Goal: Navigation & Orientation: Find specific page/section

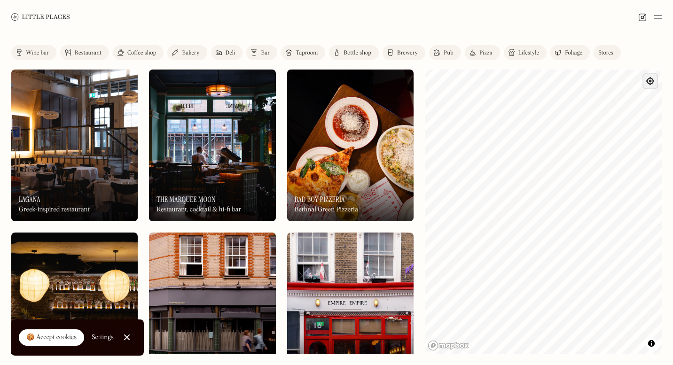
click at [648, 81] on span "Find my location" at bounding box center [650, 81] width 14 height 14
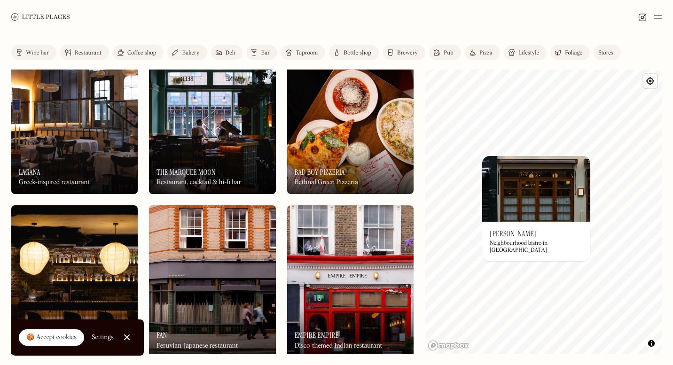
scroll to position [10, 0]
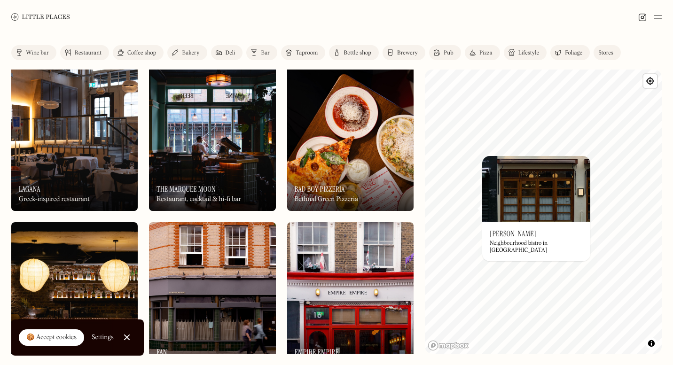
click at [531, 23] on div at bounding box center [336, 17] width 673 height 34
click at [647, 87] on span "Find my location" at bounding box center [650, 81] width 14 height 14
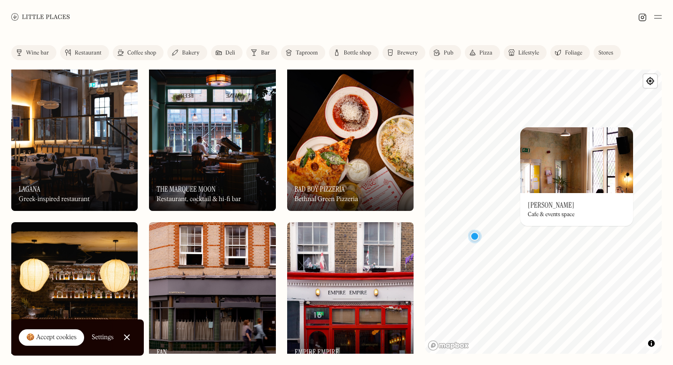
click at [580, 176] on img at bounding box center [576, 160] width 113 height 66
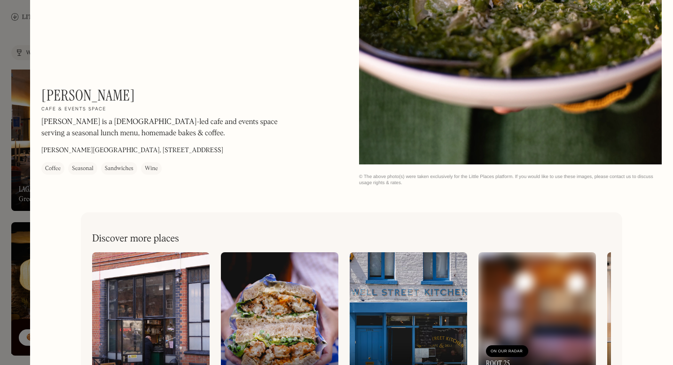
scroll to position [1242, 0]
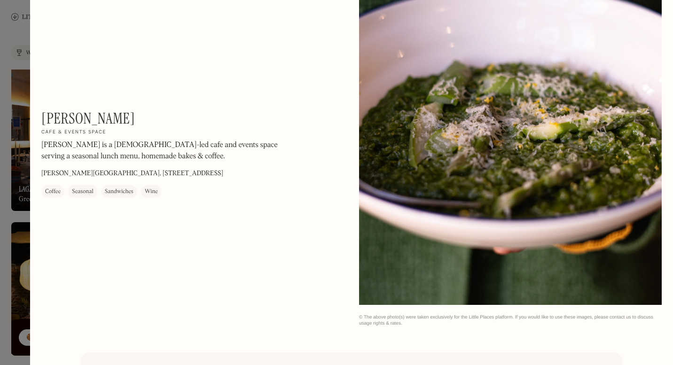
click at [11, 102] on div at bounding box center [336, 182] width 673 height 365
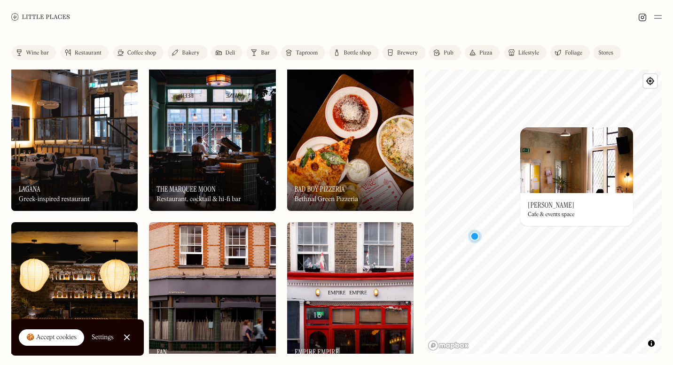
click at [101, 156] on img at bounding box center [74, 135] width 126 height 152
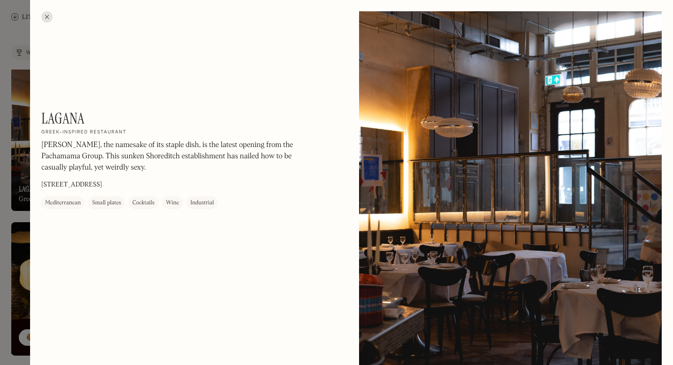
click at [47, 14] on div at bounding box center [46, 16] width 11 height 11
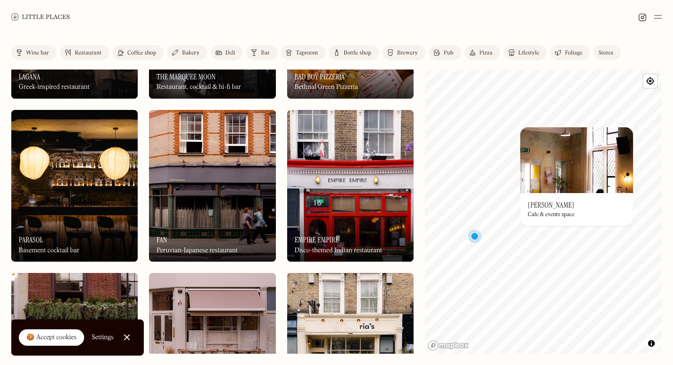
scroll to position [132, 0]
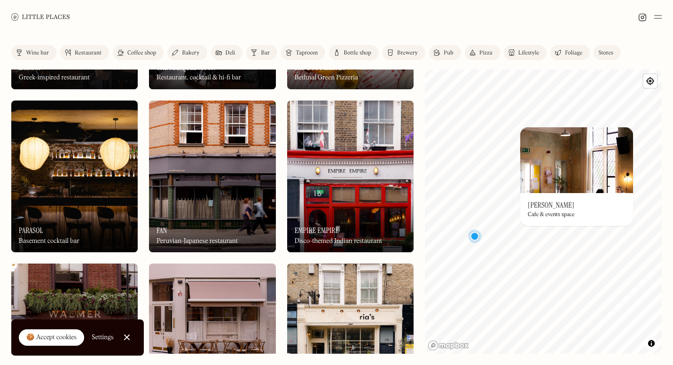
click at [76, 197] on img at bounding box center [74, 177] width 126 height 152
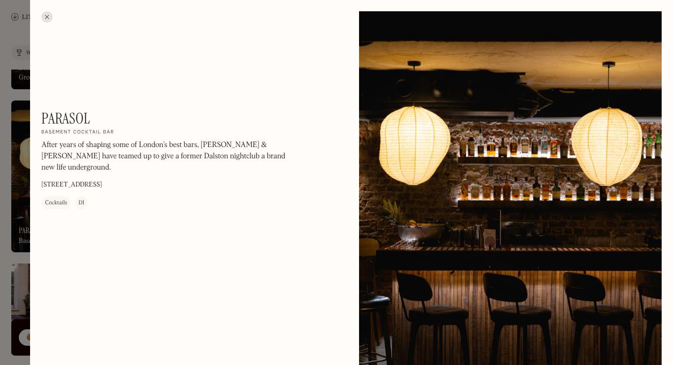
click at [49, 15] on div at bounding box center [46, 16] width 11 height 11
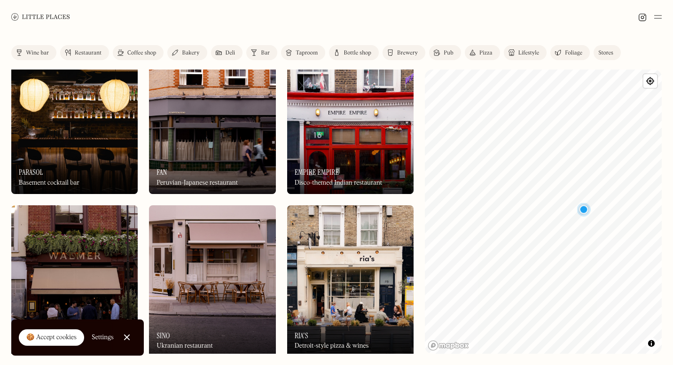
scroll to position [267, 0]
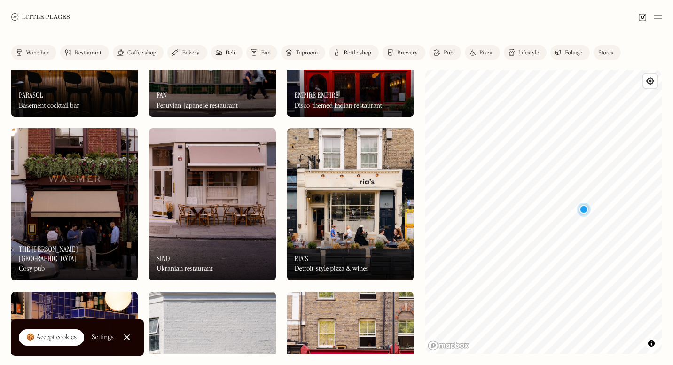
click at [348, 208] on img at bounding box center [350, 204] width 126 height 152
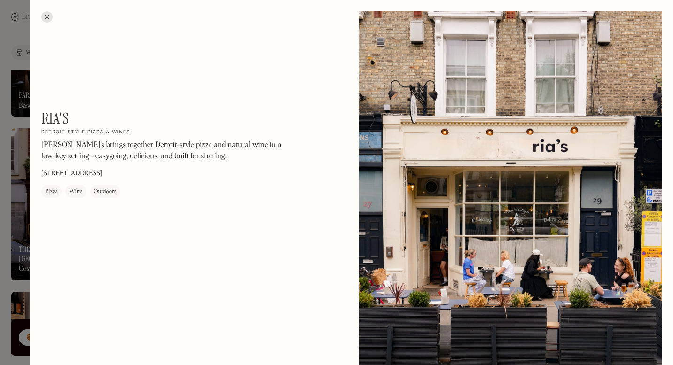
click at [47, 18] on div at bounding box center [46, 16] width 11 height 11
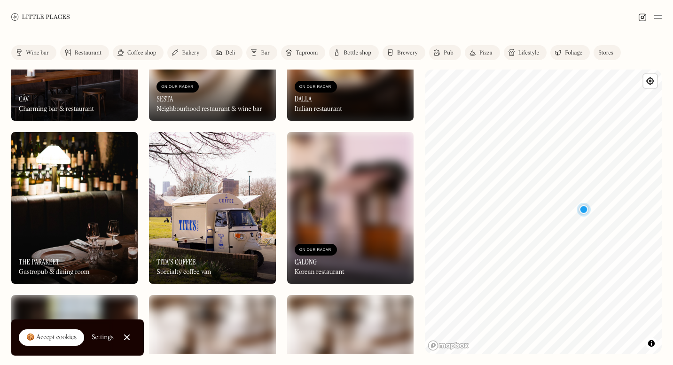
scroll to position [2059, 0]
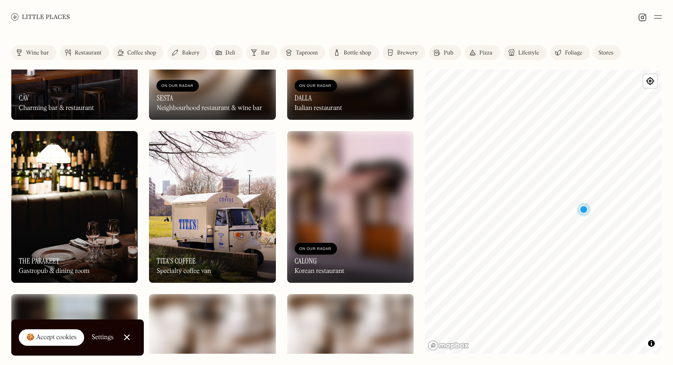
click at [226, 9] on div at bounding box center [336, 17] width 673 height 34
click at [79, 50] on div "Restaurant" at bounding box center [88, 53] width 27 height 6
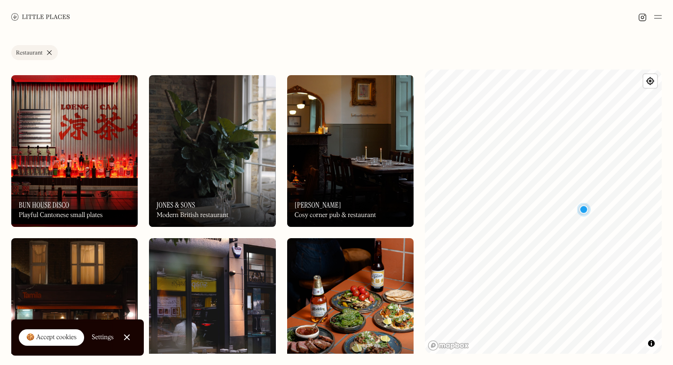
scroll to position [1624, 0]
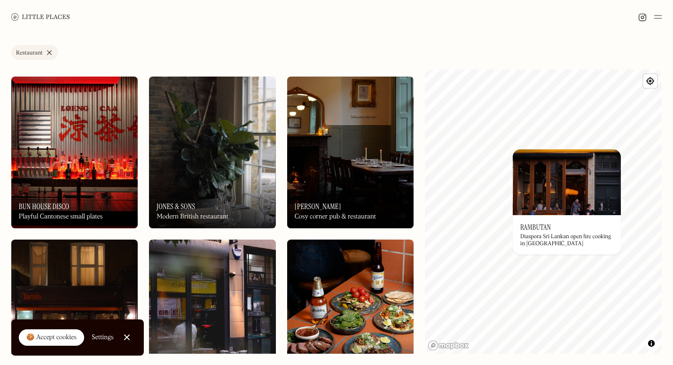
click at [604, 39] on div "Label Restaurant Wine bar Restaurant Coffee shop Bakery Deli Bar Taproom Bottle…" at bounding box center [336, 199] width 673 height 331
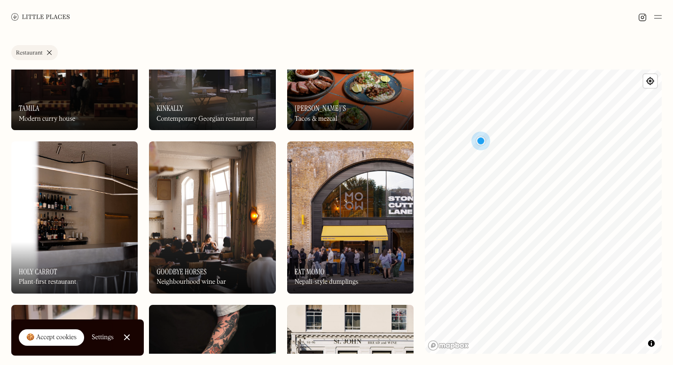
scroll to position [1887, 0]
